Goal: Information Seeking & Learning: Learn about a topic

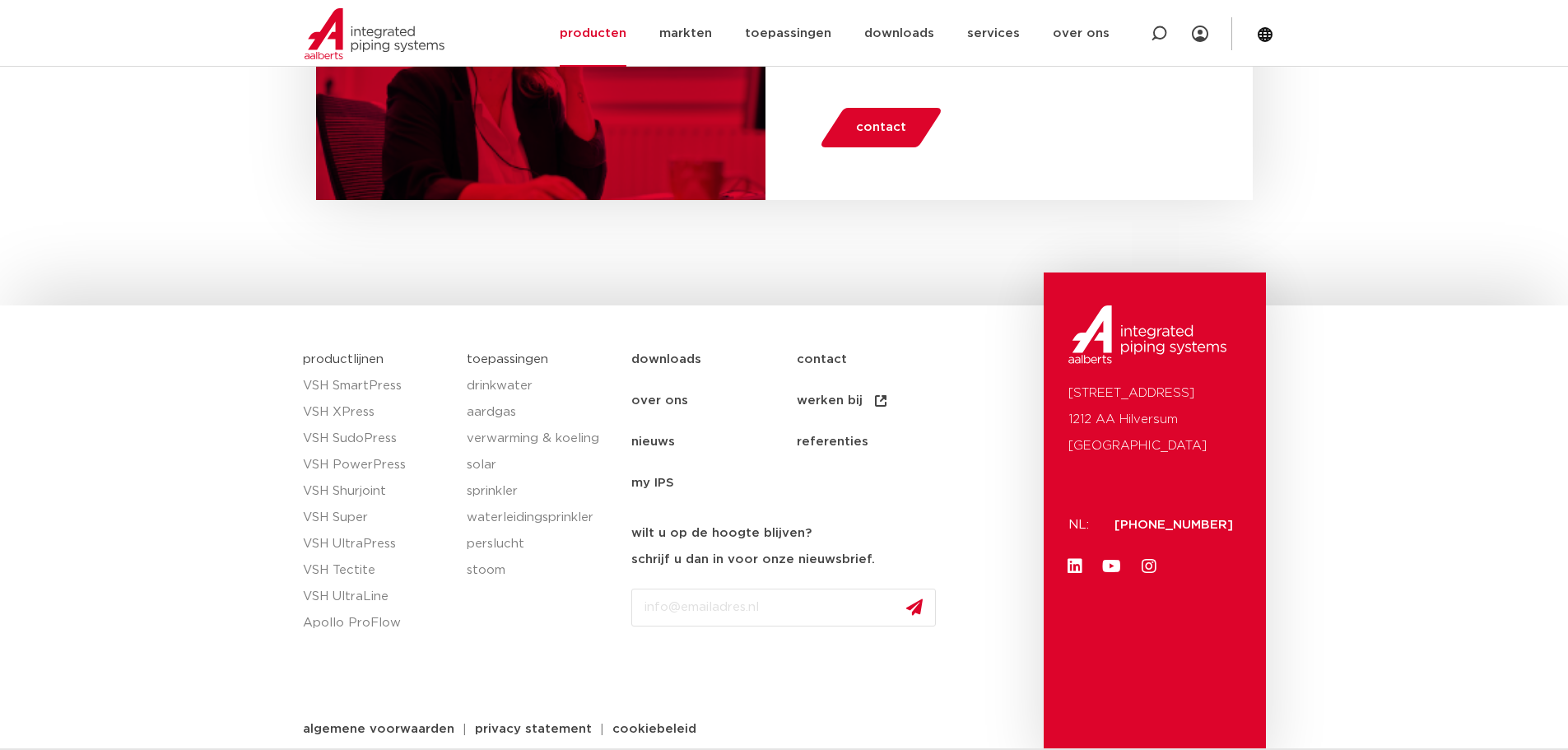
scroll to position [1601, 0]
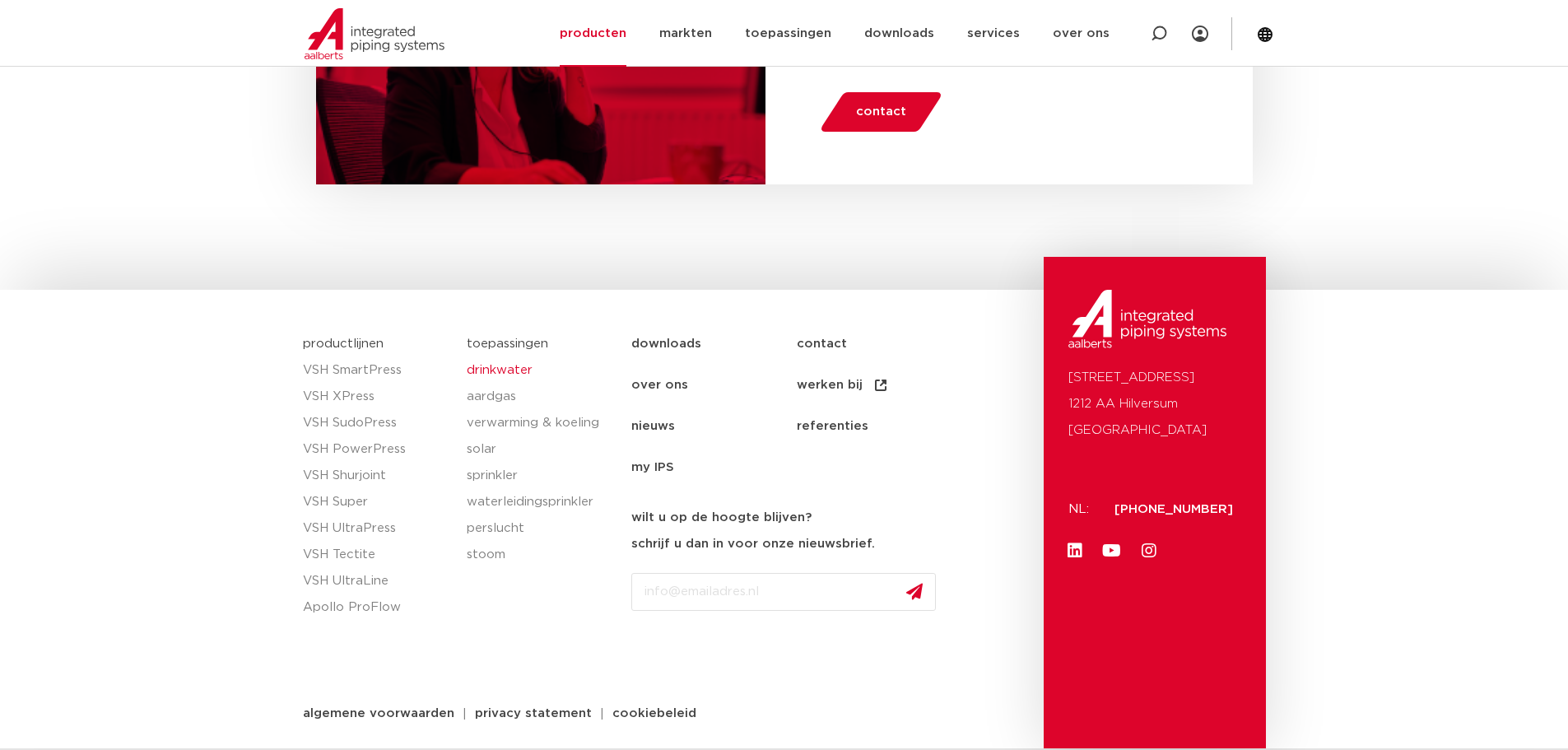
click at [496, 369] on link "drinkwater" at bounding box center [541, 371] width 148 height 27
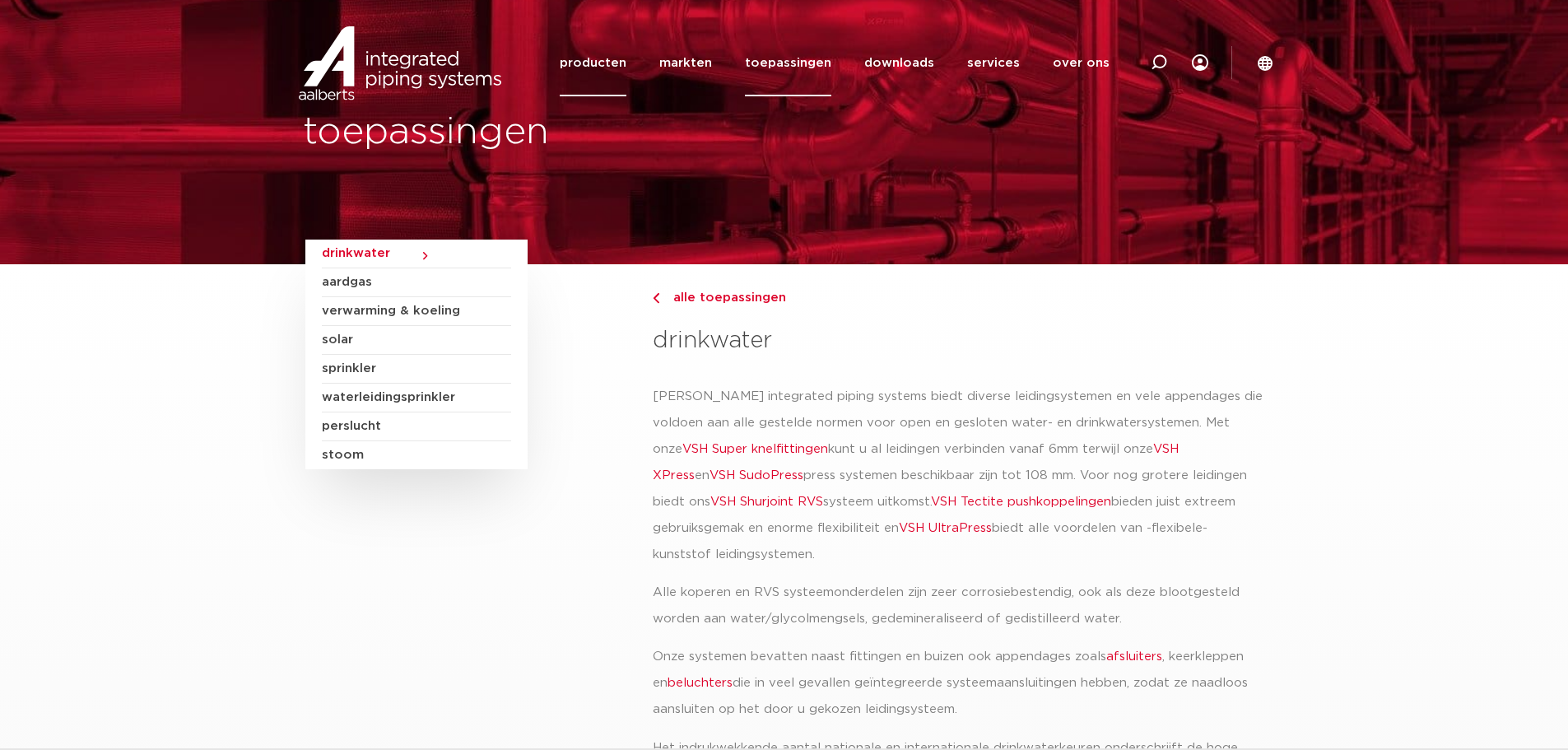
click at [621, 68] on link "producten" at bounding box center [593, 62] width 67 height 67
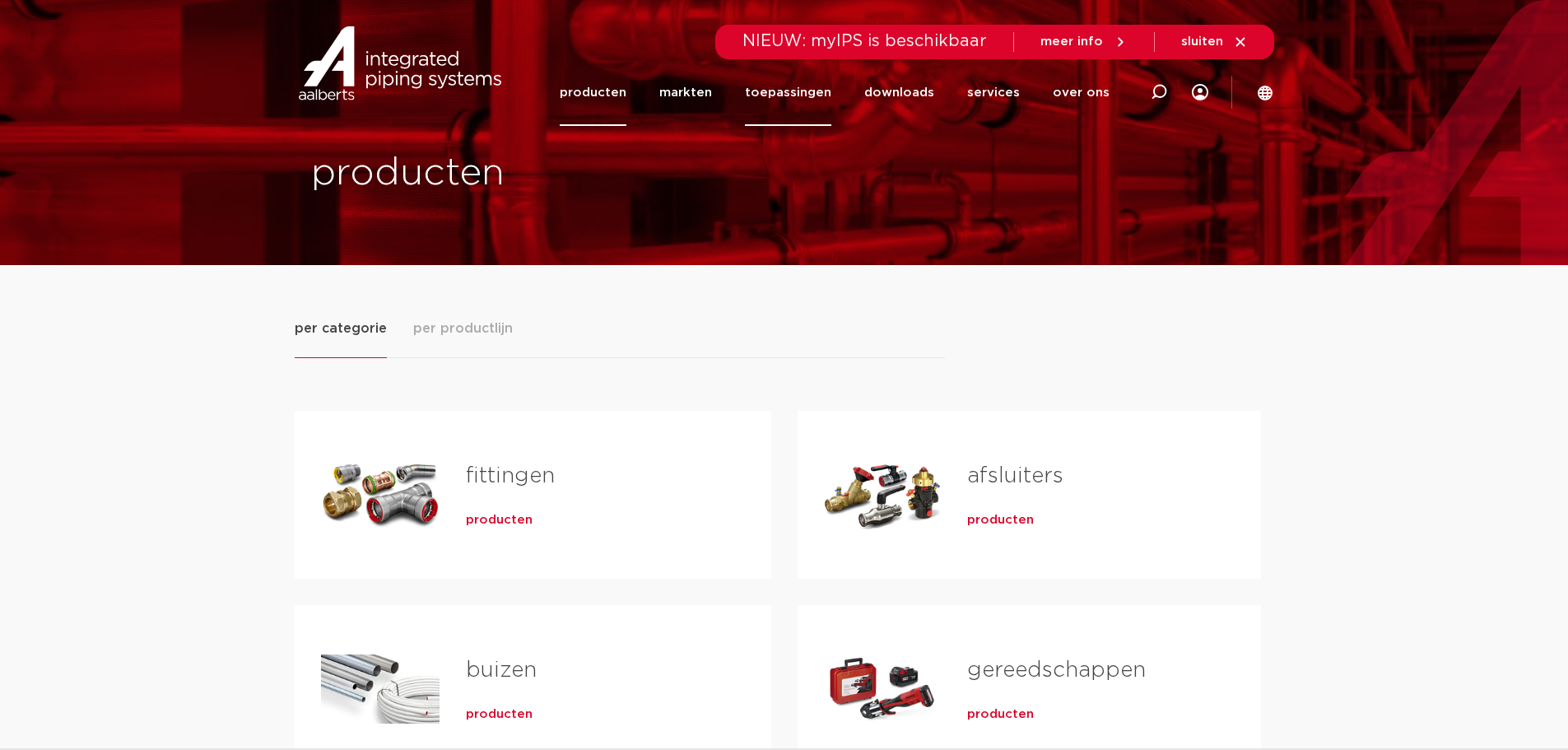
click at [794, 88] on link "toepassingen" at bounding box center [788, 92] width 87 height 67
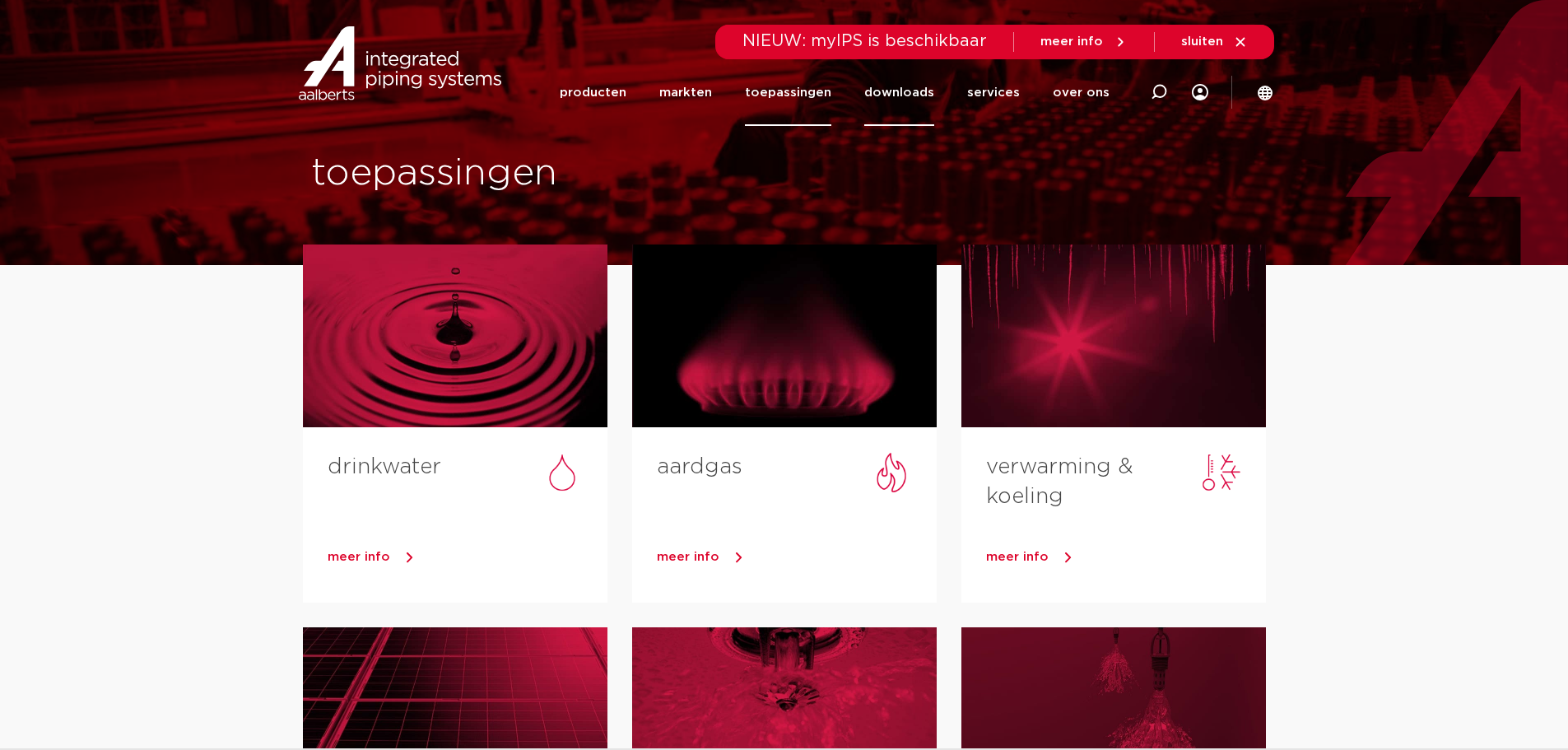
click at [907, 89] on link "downloads" at bounding box center [899, 92] width 70 height 67
